Goal: Task Accomplishment & Management: Use online tool/utility

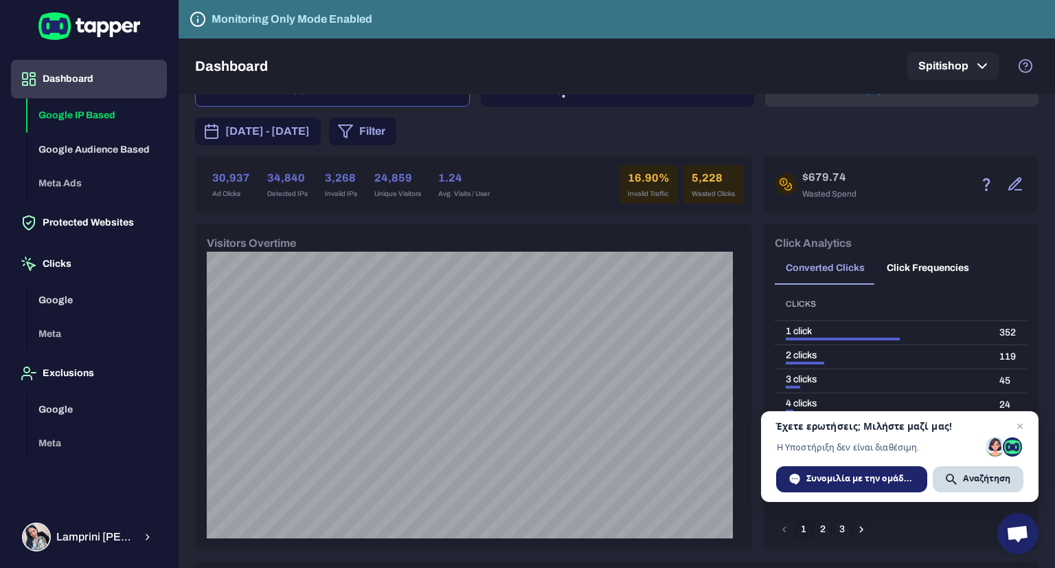
scroll to position [69, 0]
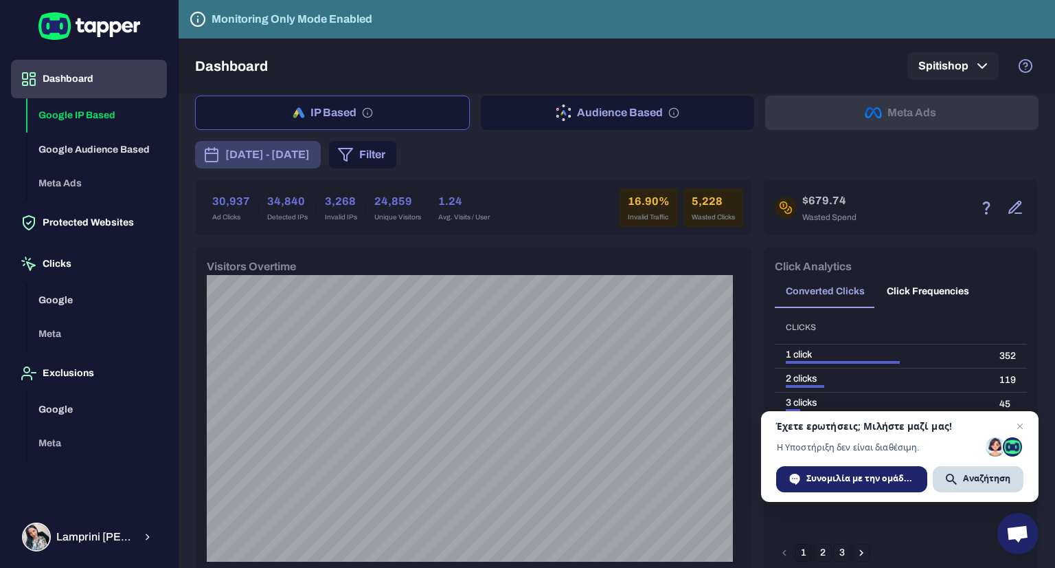
click at [280, 149] on span "[DATE] - [DATE]" at bounding box center [267, 154] width 85 height 16
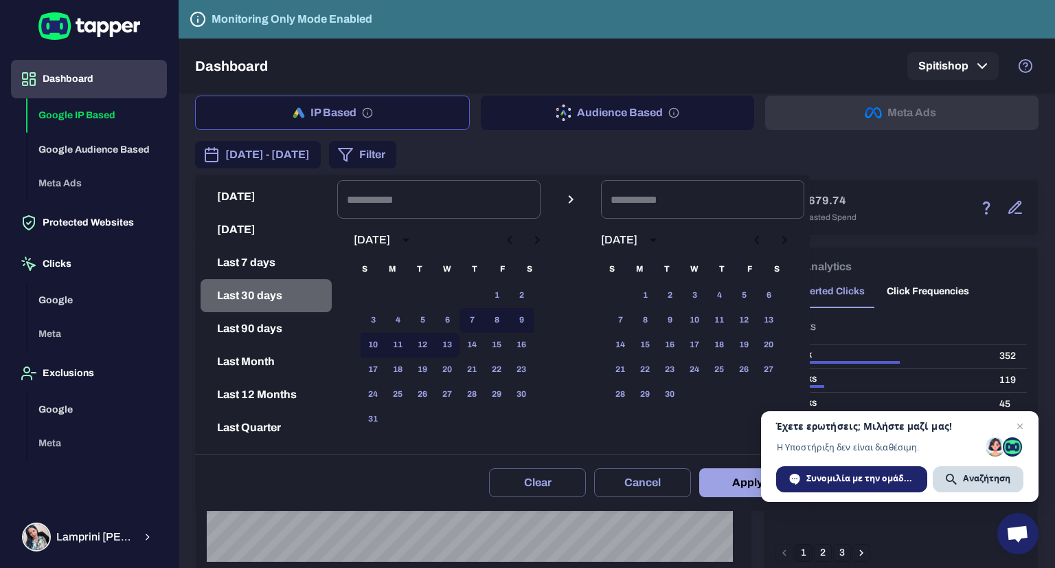
click at [272, 300] on button "Last 30 days" at bounding box center [266, 295] width 131 height 33
type input "**********"
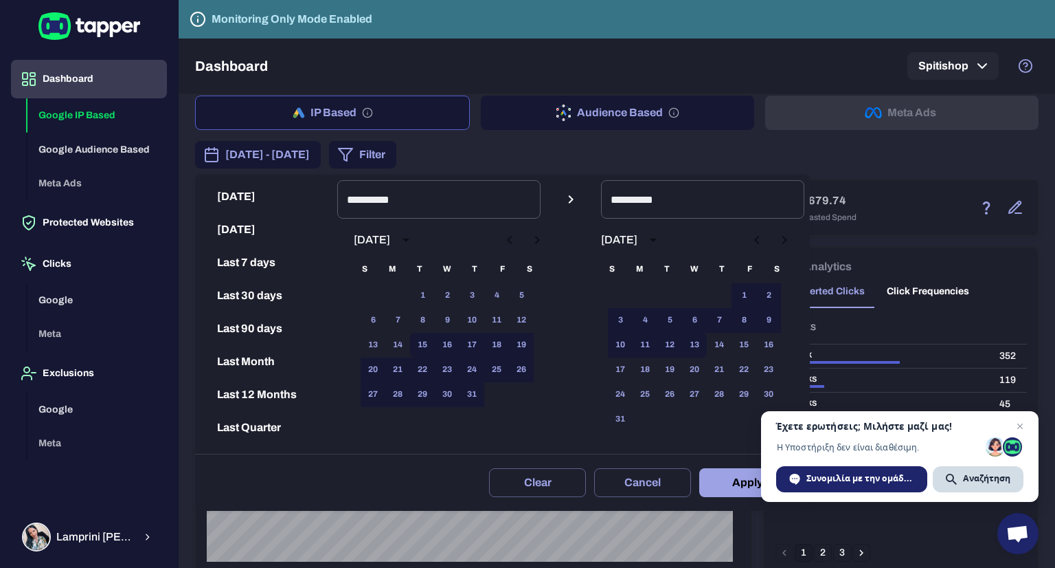
click at [750, 492] on button "Apply" at bounding box center [747, 482] width 97 height 29
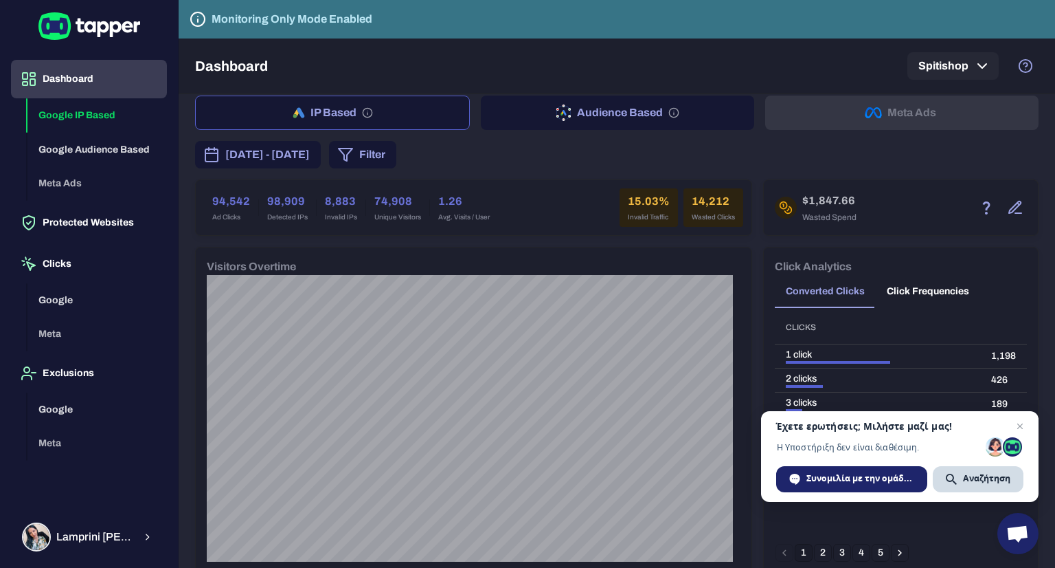
click at [675, 150] on div "[DATE] - [DATE] Filter" at bounding box center [617, 154] width 844 height 27
click at [1027, 427] on span "Ανοιχτή συνομιλία" at bounding box center [1020, 426] width 16 height 16
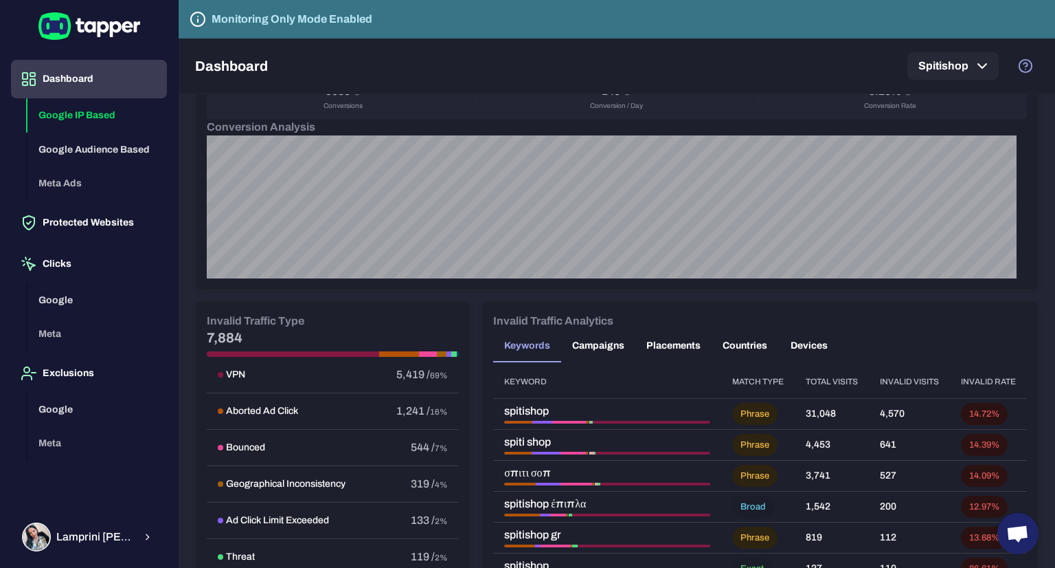
scroll to position [687, 0]
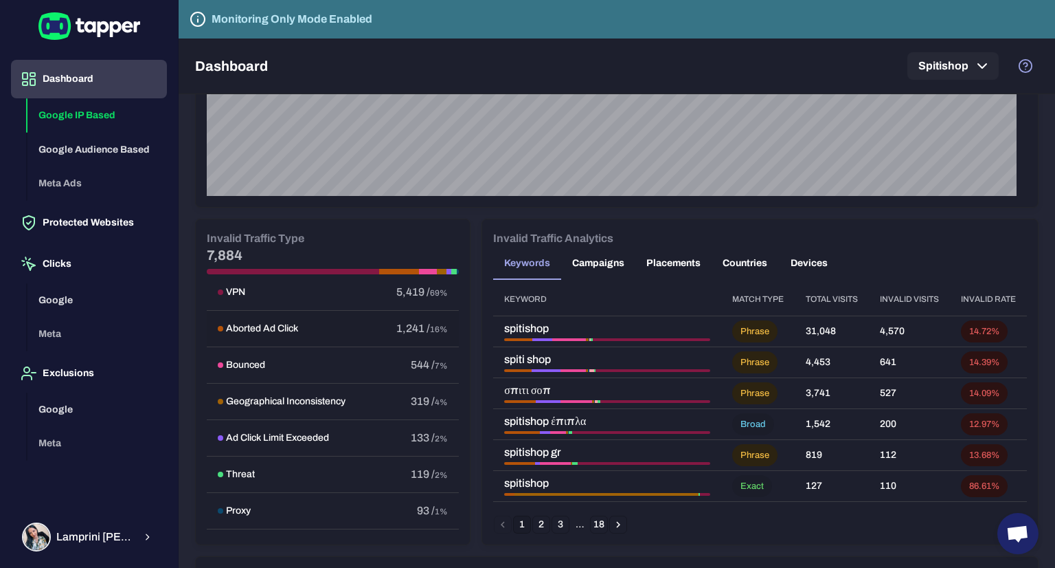
click at [295, 328] on h6 "Aborted Ad Click" at bounding box center [262, 328] width 72 height 12
click at [235, 287] on h6 "VPN" at bounding box center [235, 292] width 19 height 12
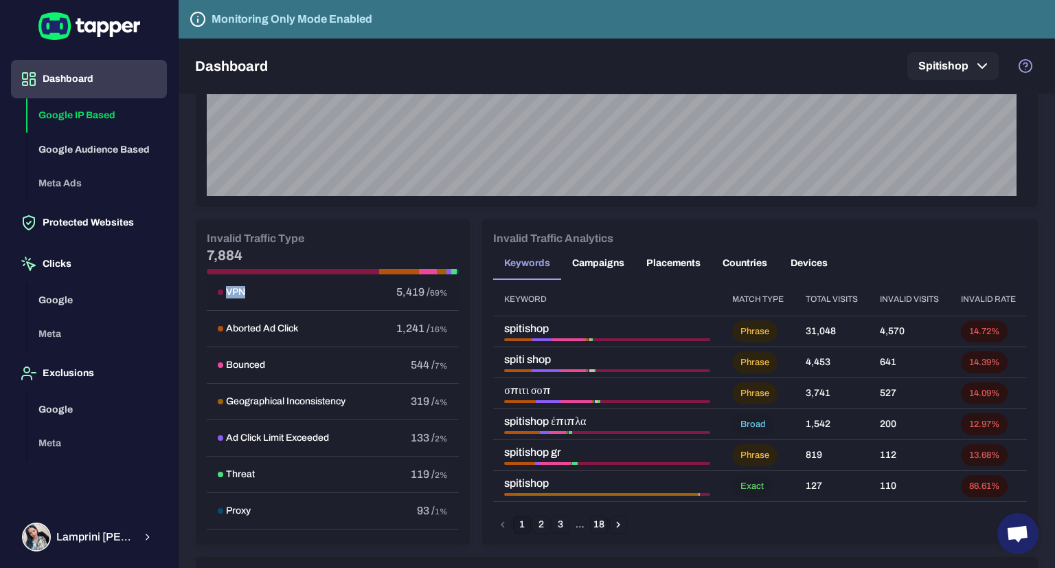
click at [235, 287] on h6 "VPN" at bounding box center [235, 292] width 19 height 12
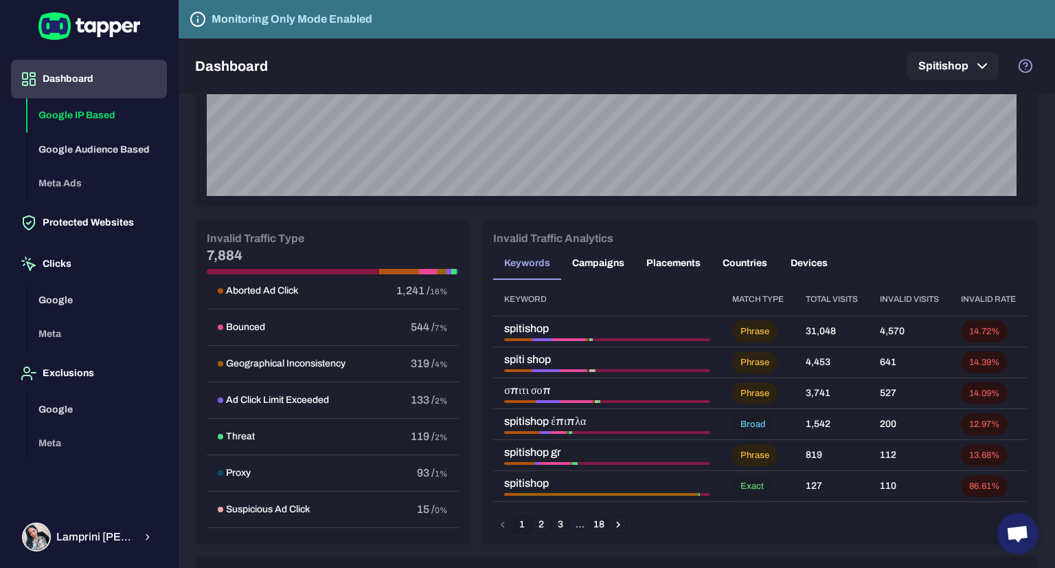
scroll to position [69, 0]
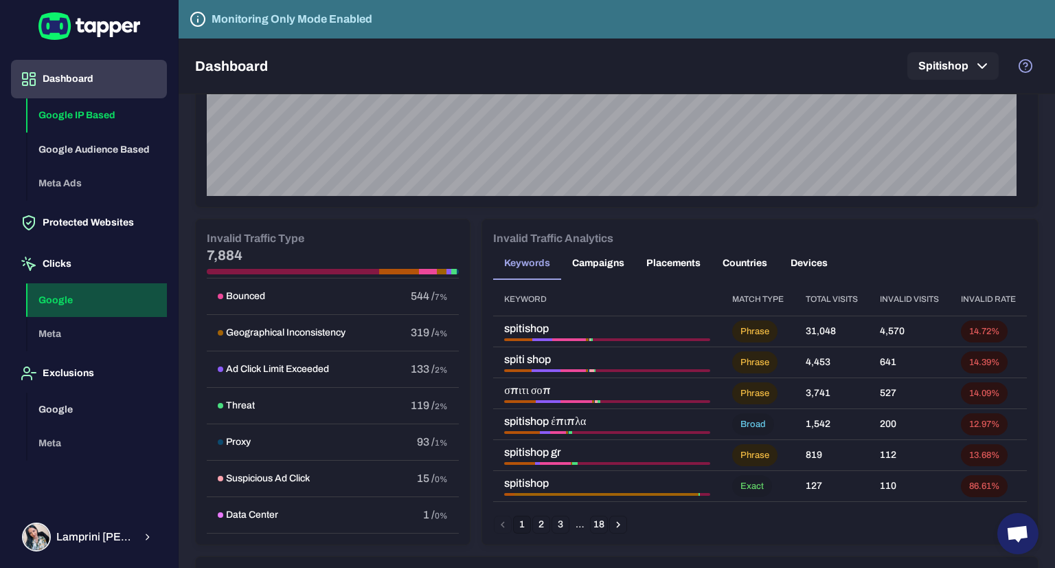
click at [70, 297] on button "Google" at bounding box center [96, 300] width 139 height 34
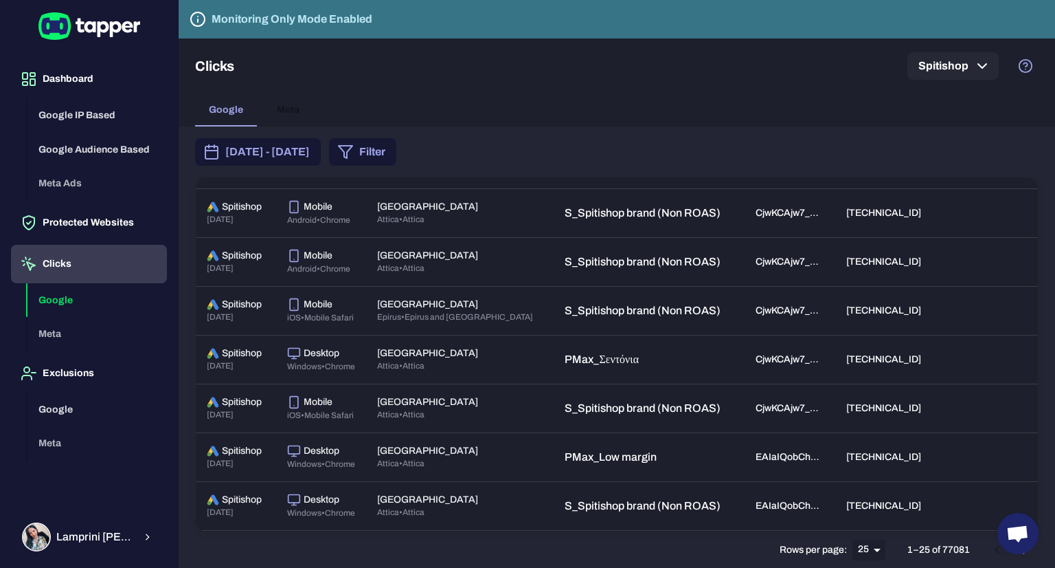
scroll to position [893, 0]
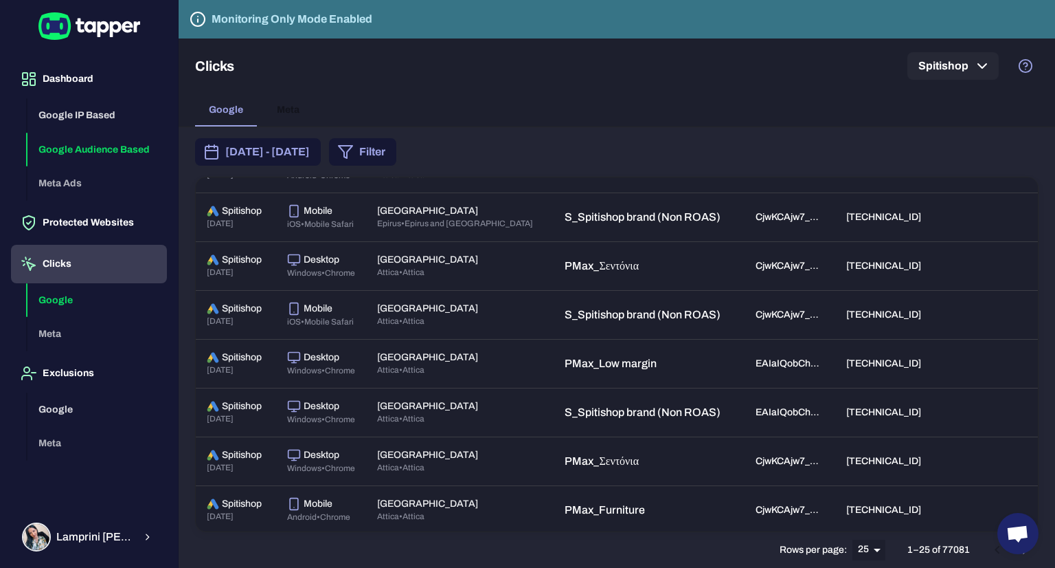
click at [81, 148] on button "Google Audience Based" at bounding box center [96, 150] width 139 height 34
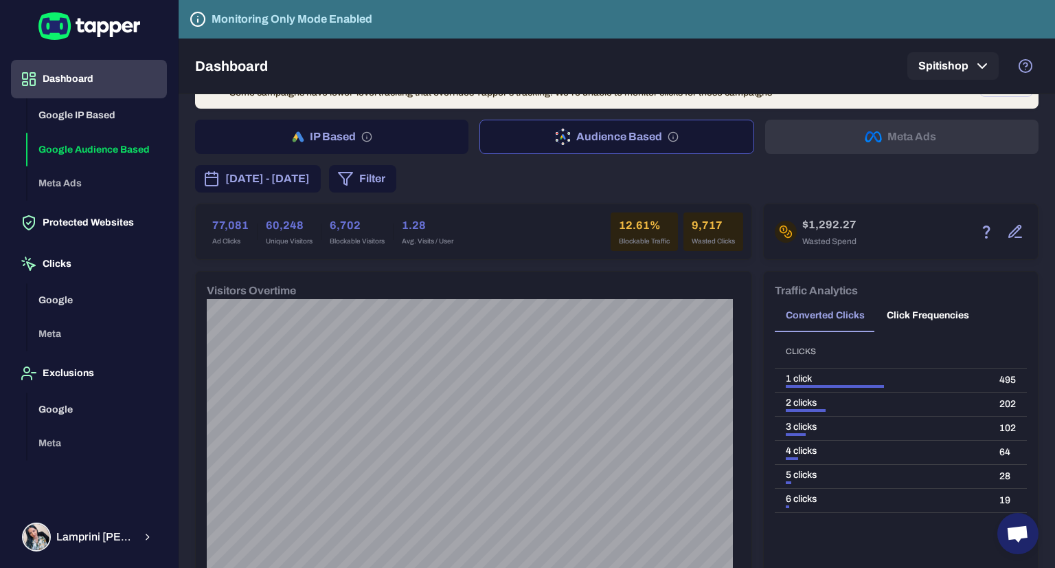
scroll to position [69, 0]
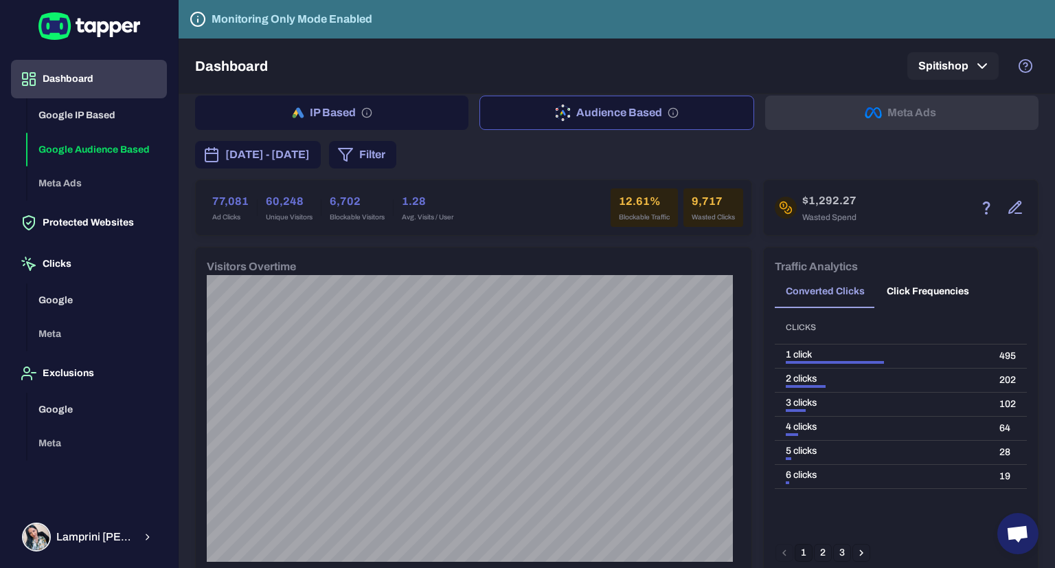
click at [922, 291] on button "Click Frequencies" at bounding box center [928, 291] width 104 height 33
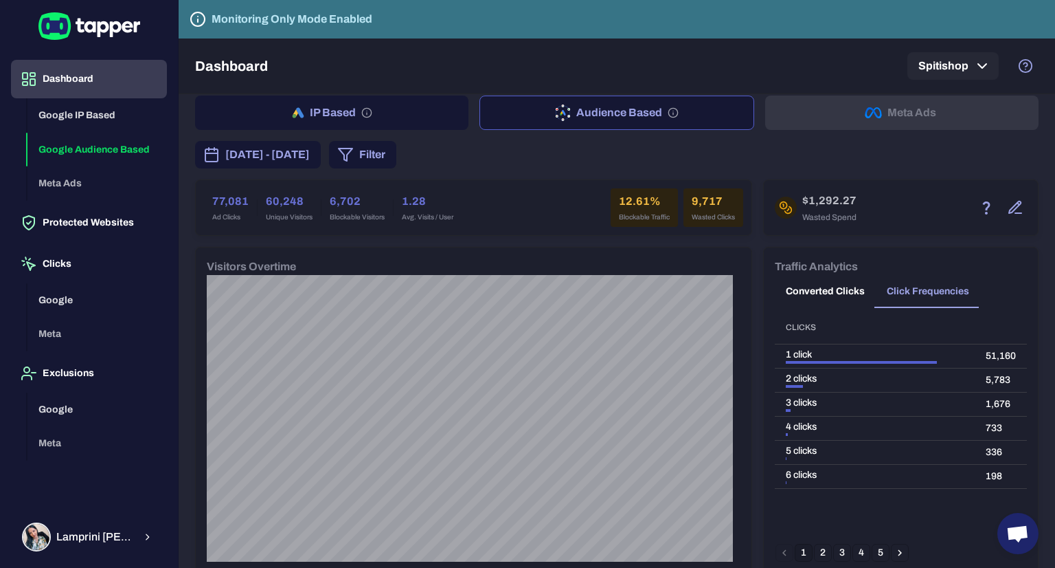
click at [637, 203] on h6 "12.61%" at bounding box center [644, 201] width 51 height 16
click at [636, 203] on h6 "12.61%" at bounding box center [644, 201] width 51 height 16
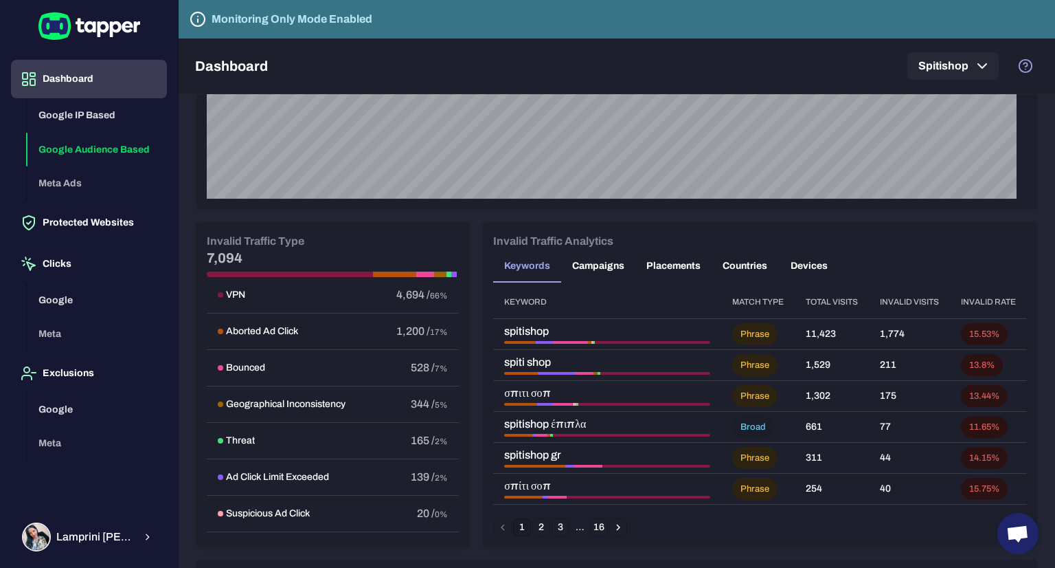
scroll to position [687, 0]
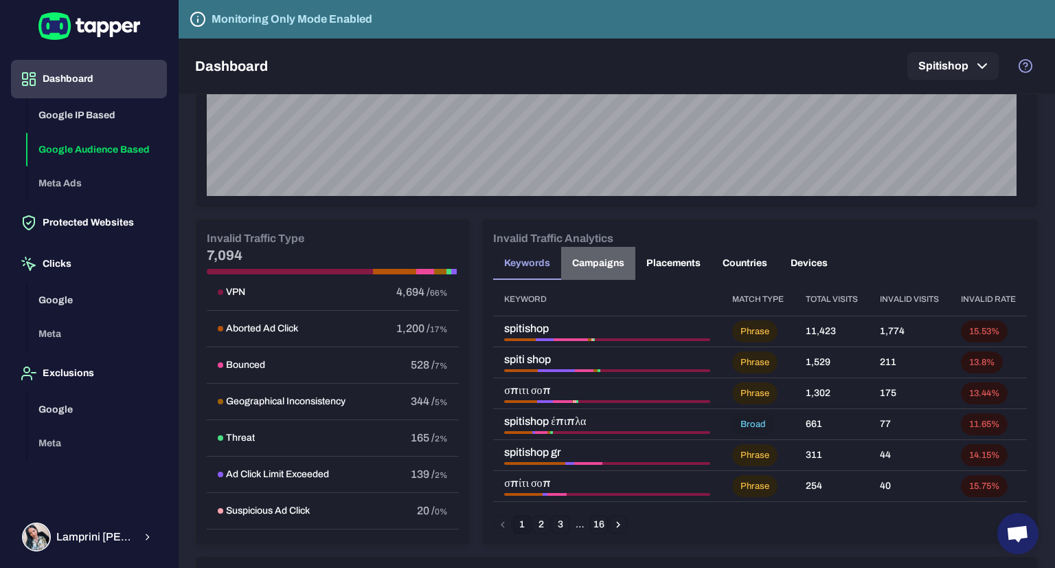
click at [588, 257] on button "Campaigns" at bounding box center [598, 263] width 74 height 33
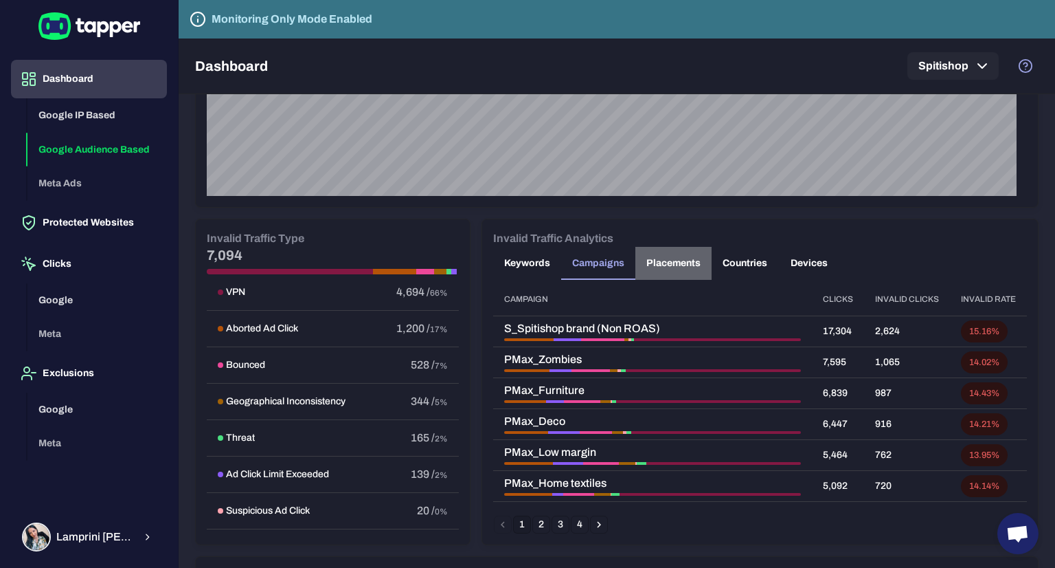
click at [668, 258] on button "Placements" at bounding box center [674, 263] width 76 height 33
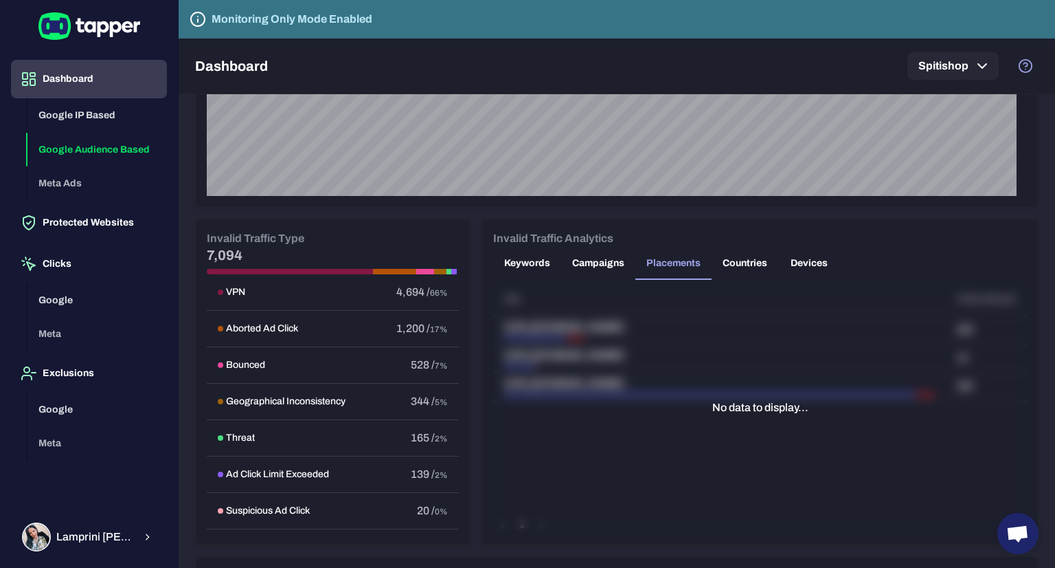
click at [527, 265] on button "Keywords" at bounding box center [527, 263] width 68 height 33
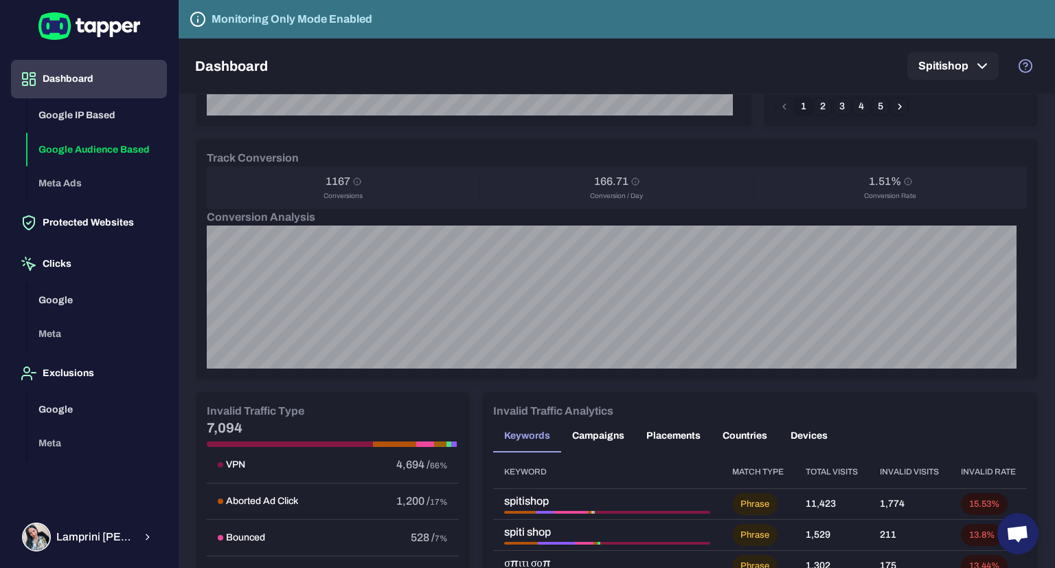
scroll to position [481, 0]
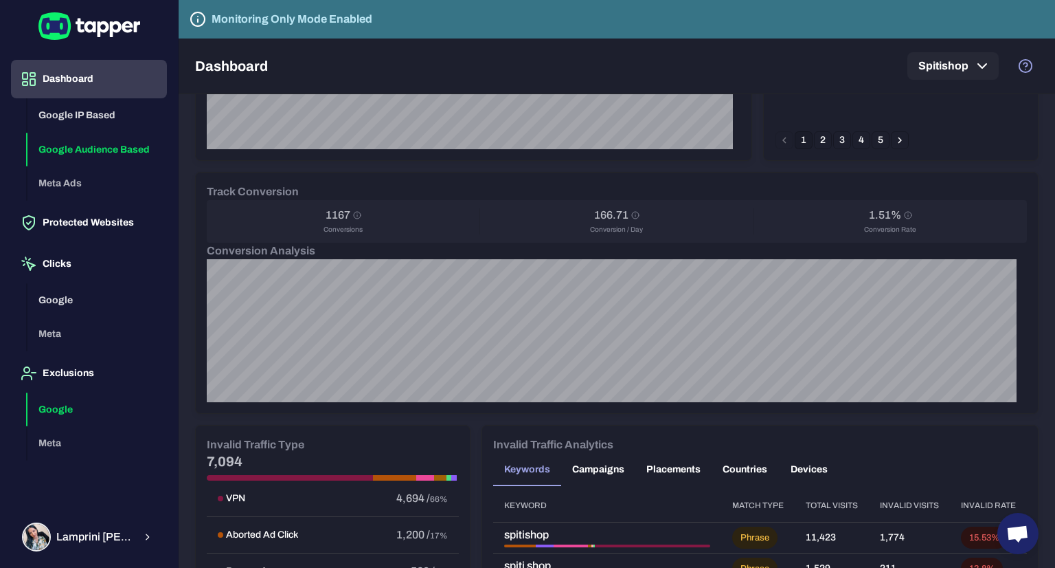
click at [51, 407] on button "Google" at bounding box center [96, 409] width 139 height 34
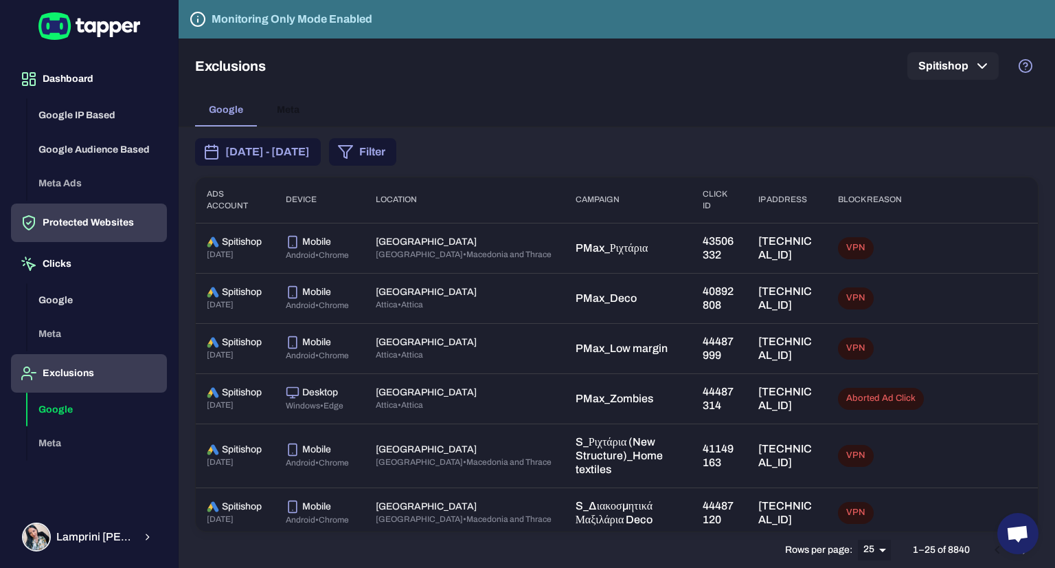
click at [89, 225] on button "Protected Websites" at bounding box center [89, 222] width 156 height 38
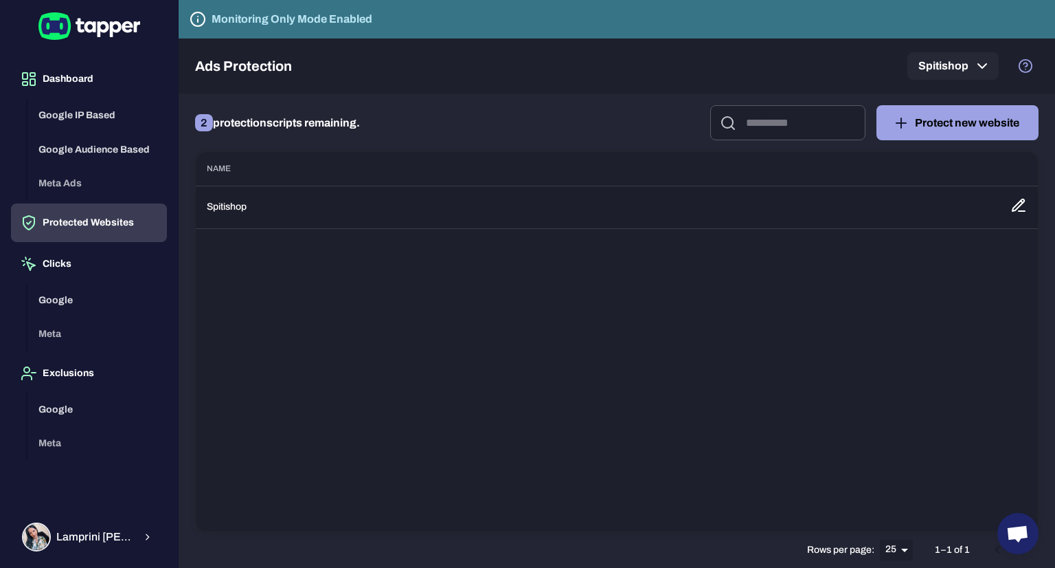
click at [242, 204] on td "Spitishop" at bounding box center [598, 207] width 804 height 43
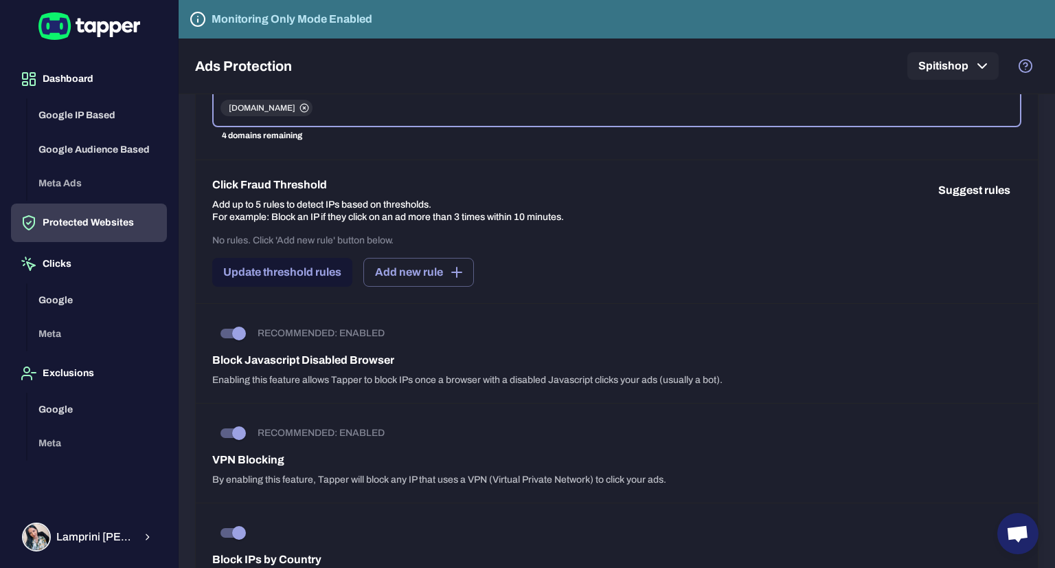
scroll to position [344, 0]
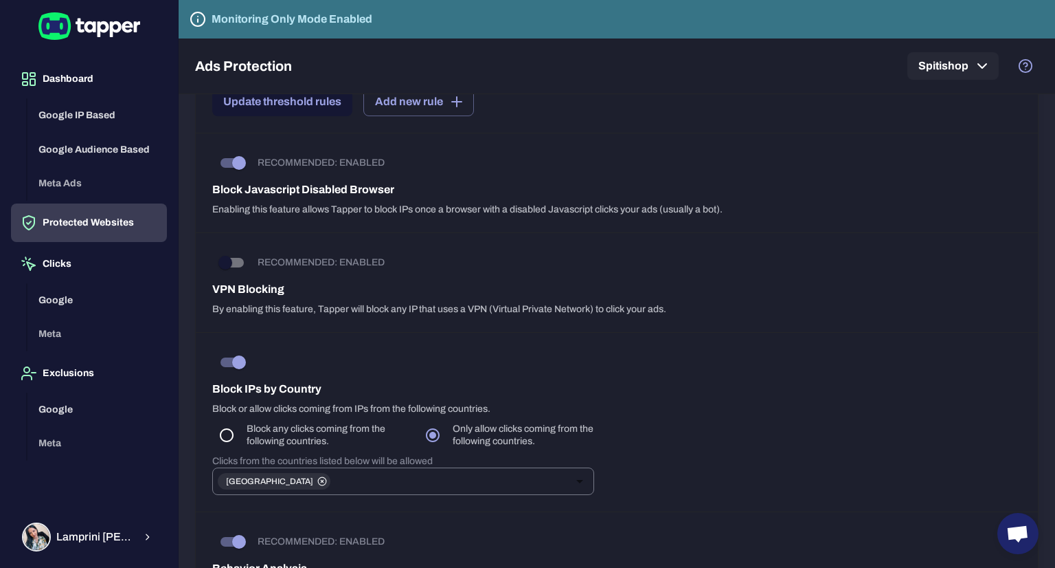
click at [404, 484] on input "text" at bounding box center [450, 480] width 236 height 19
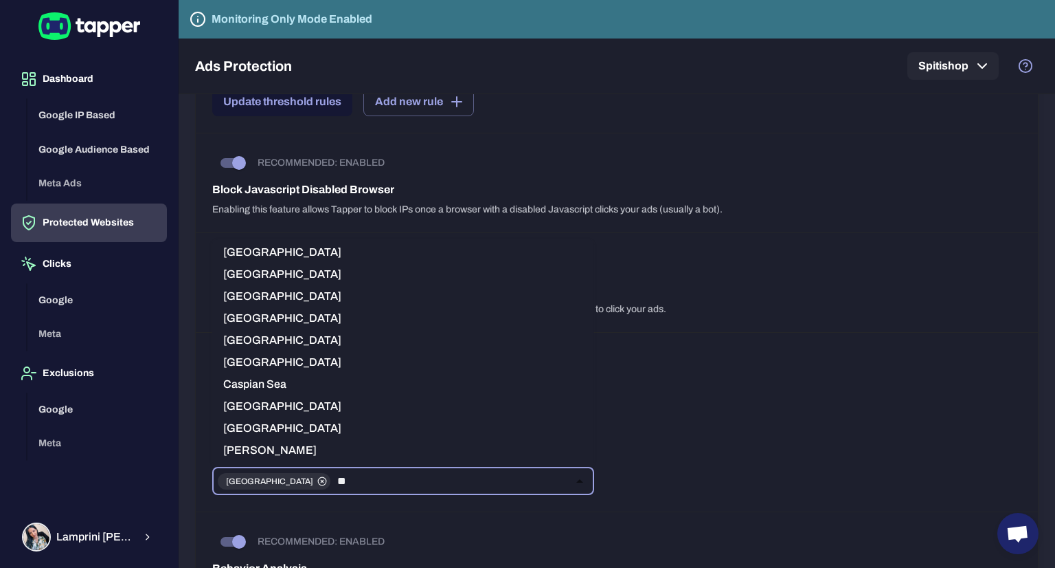
scroll to position [0, 0]
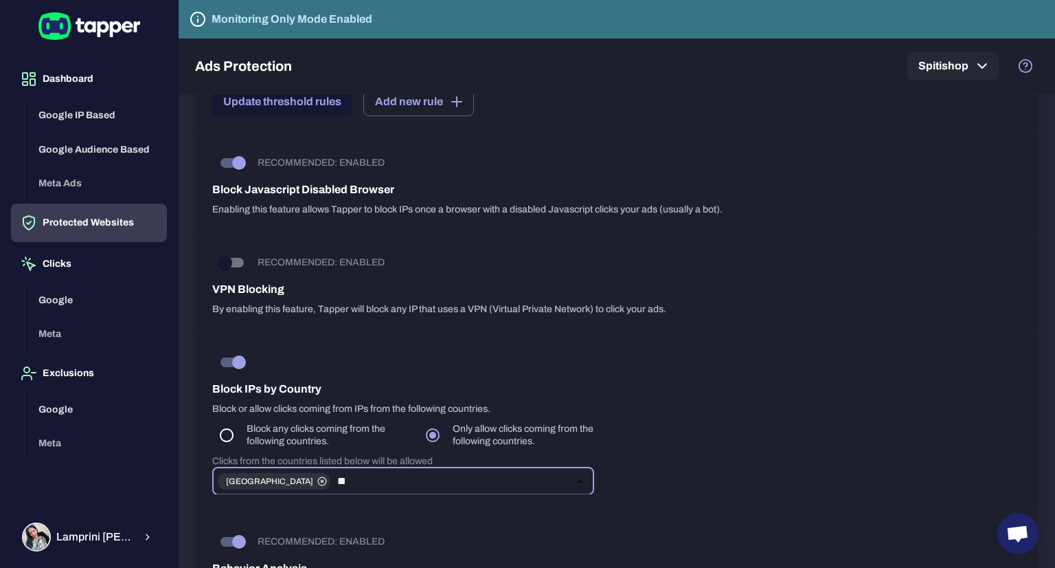
type input "*"
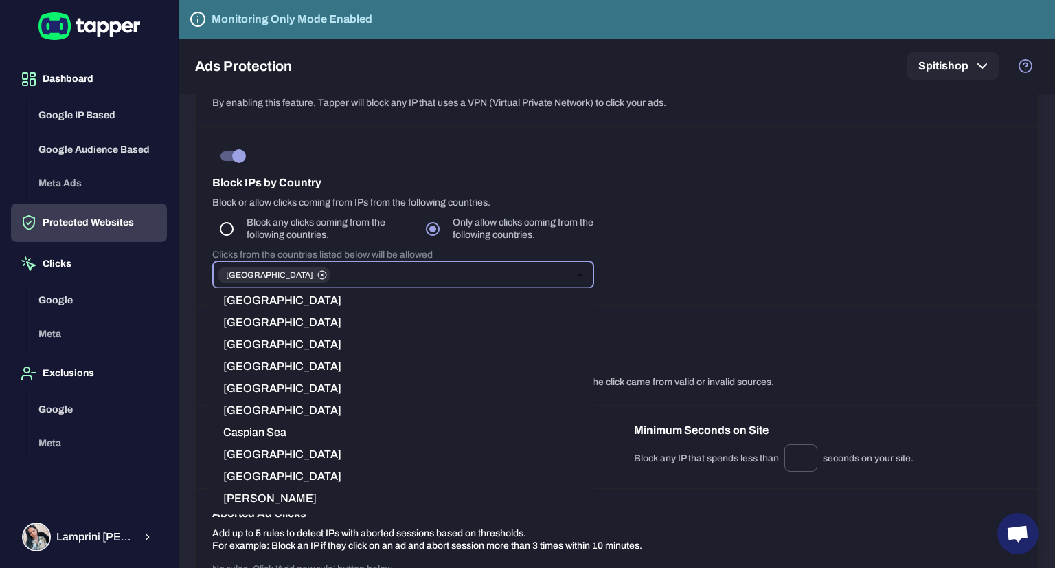
scroll to position [883, 0]
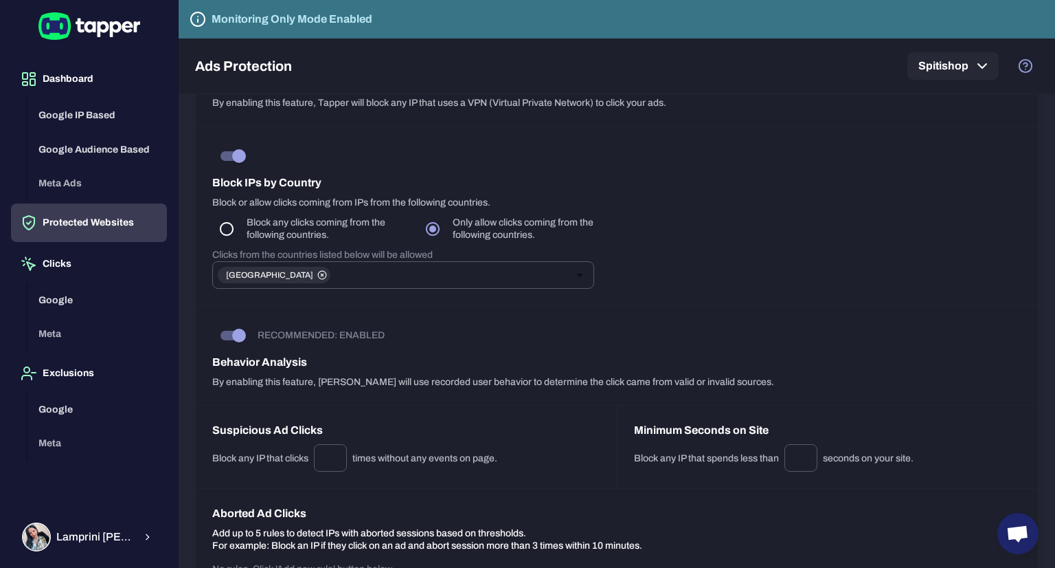
click at [705, 276] on div "Block IPs by Country Block or allow clicks coming from IPs from the following c…" at bounding box center [617, 215] width 842 height 179
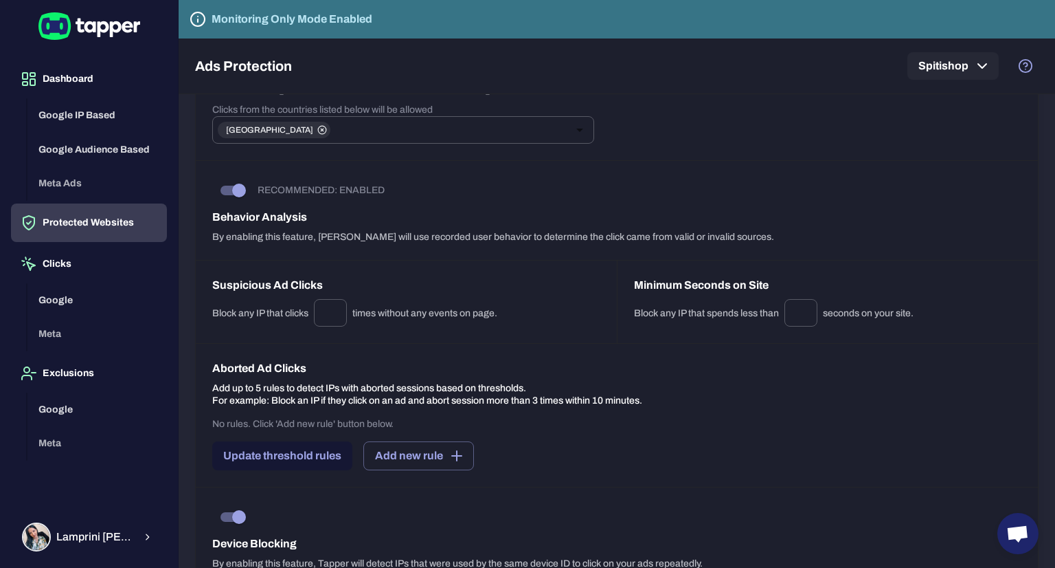
scroll to position [453, 0]
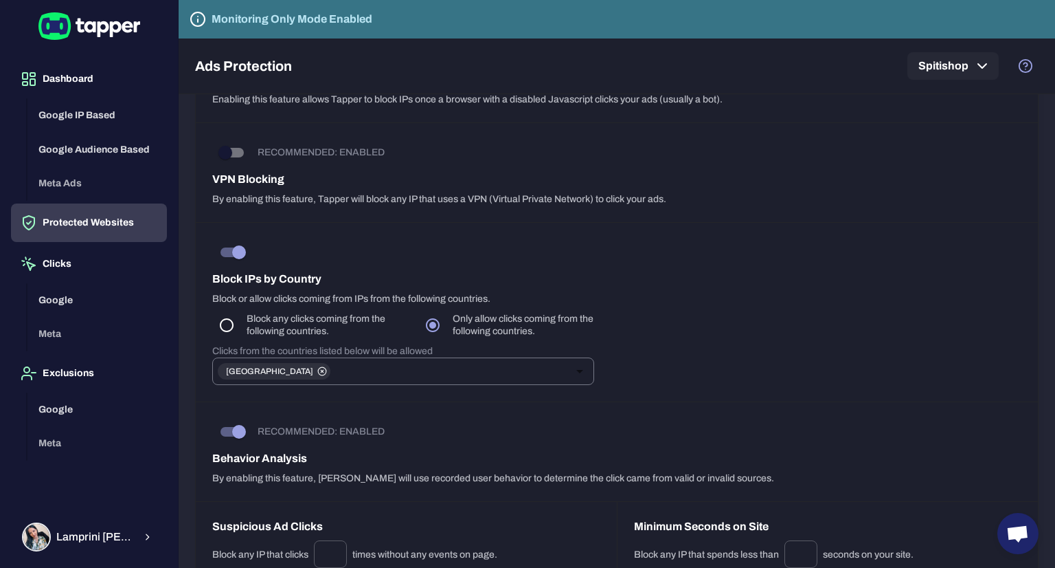
click at [346, 373] on input "text" at bounding box center [450, 370] width 236 height 19
type input "*"
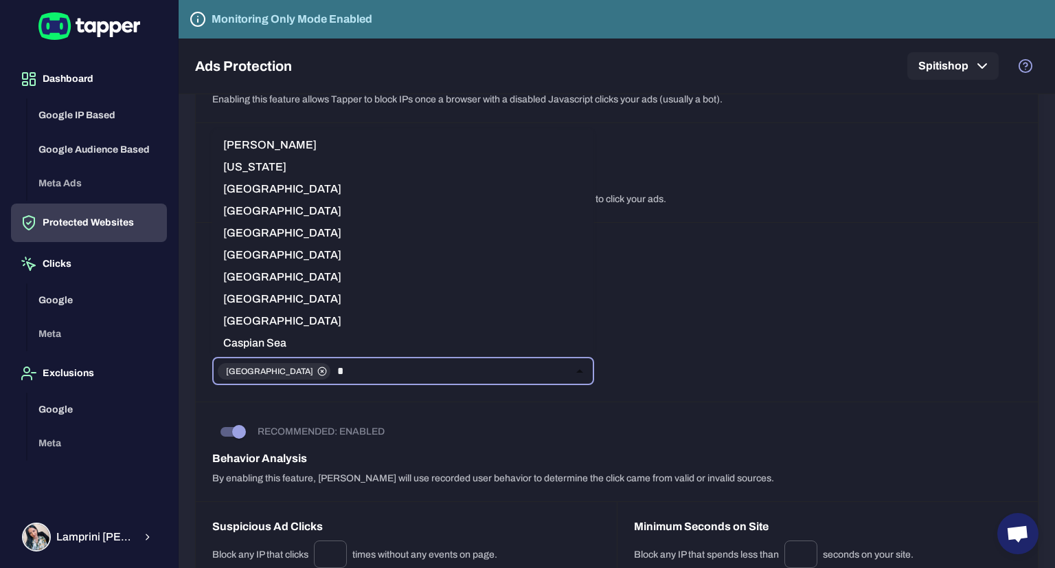
type input "**"
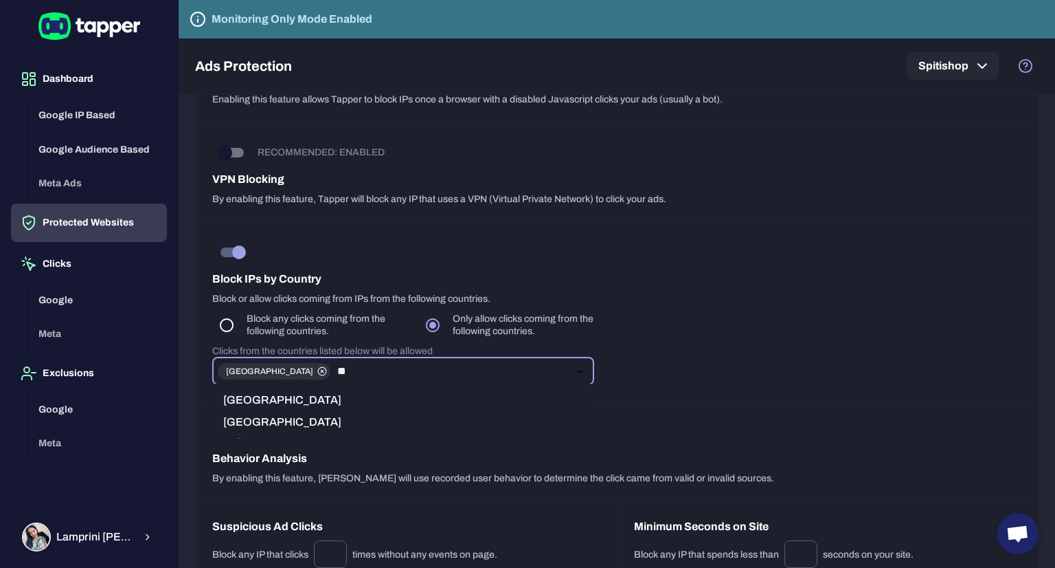
click at [250, 403] on li "[GEOGRAPHIC_DATA]" at bounding box center [403, 400] width 382 height 22
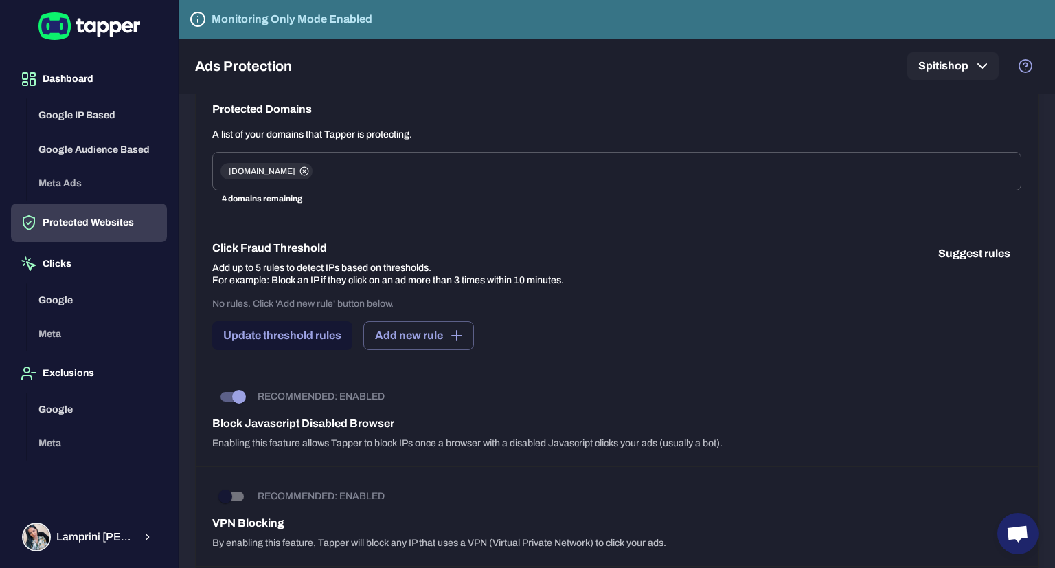
scroll to position [0, 0]
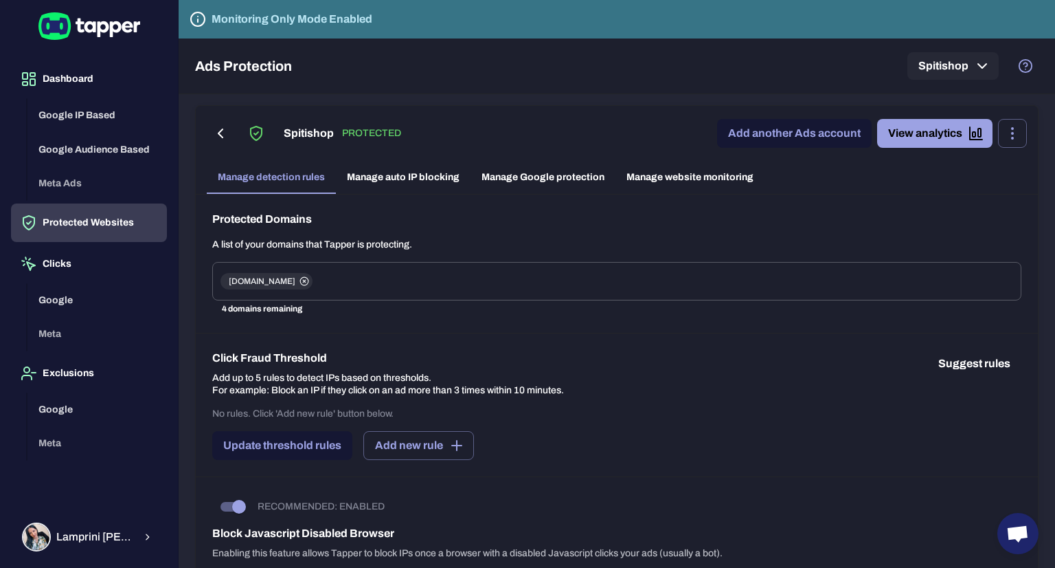
click at [552, 181] on link "Manage Google protection" at bounding box center [543, 177] width 145 height 33
click at [672, 183] on link "Manage website monitoring" at bounding box center [690, 177] width 149 height 33
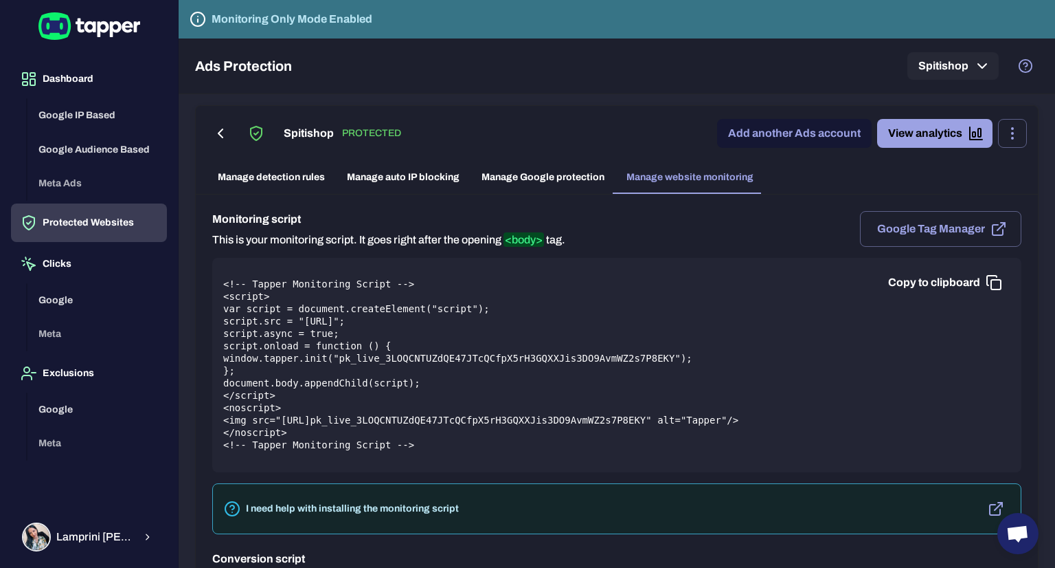
click at [44, 335] on div "Google Meta" at bounding box center [96, 317] width 139 height 68
click at [289, 170] on link "Manage detection rules" at bounding box center [271, 177] width 129 height 33
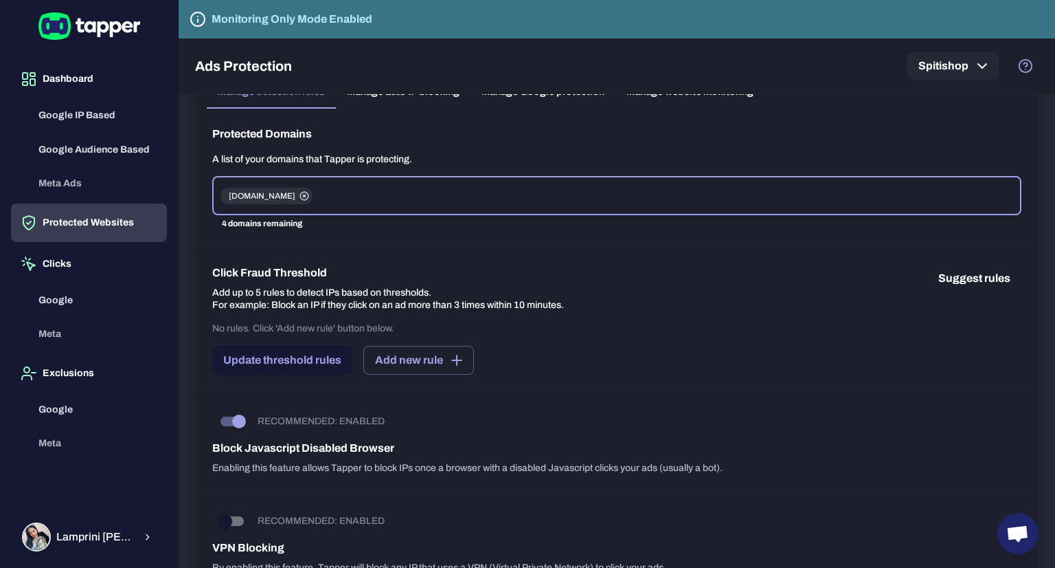
scroll to position [137, 0]
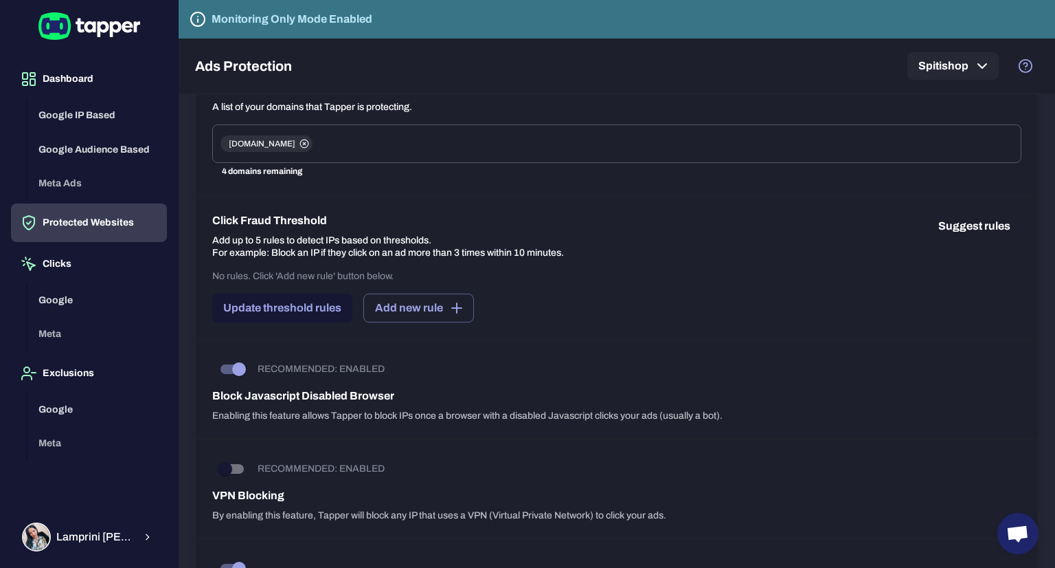
click at [69, 183] on div "Google IP Based Google Audience Based Meta Ads" at bounding box center [96, 149] width 139 height 102
click at [58, 407] on button "Google" at bounding box center [96, 409] width 139 height 34
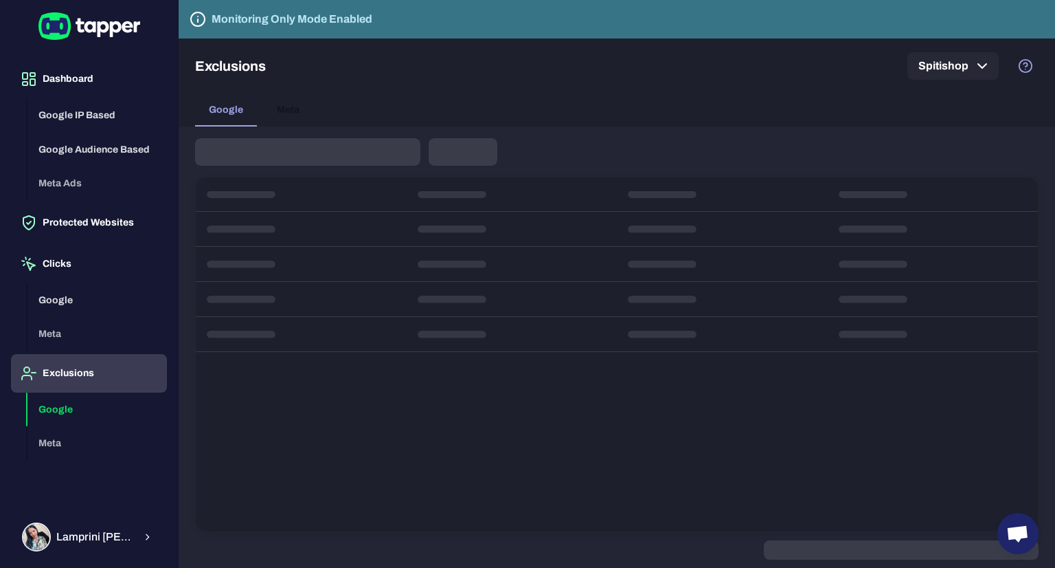
click at [53, 441] on div "Google Meta" at bounding box center [96, 426] width 139 height 68
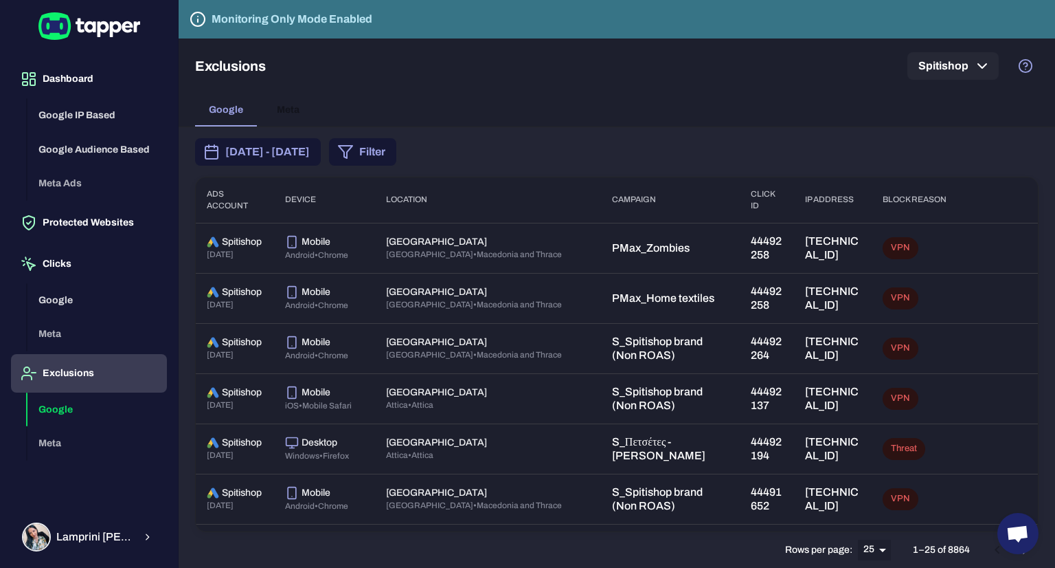
click at [52, 446] on div "Google Meta" at bounding box center [96, 426] width 139 height 68
click at [87, 227] on button "Protected Websites" at bounding box center [89, 222] width 156 height 38
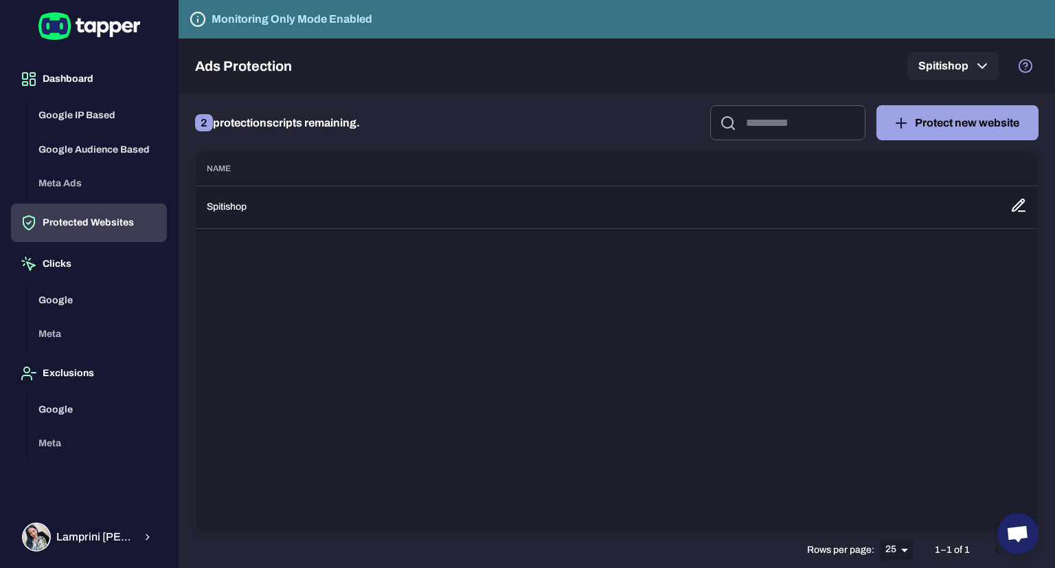
click at [224, 211] on td "Spitishop" at bounding box center [598, 207] width 804 height 43
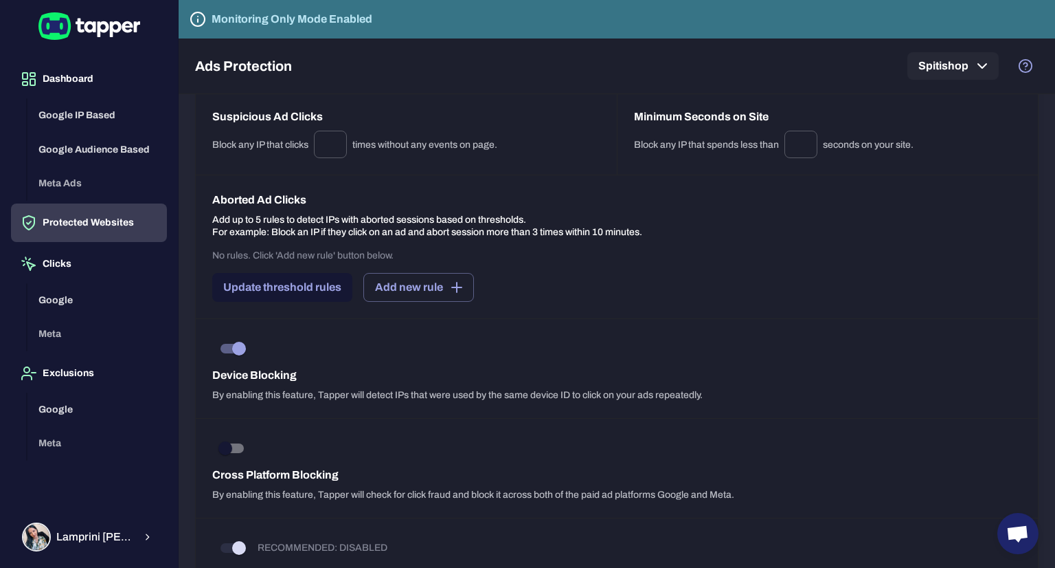
scroll to position [934, 0]
